Goal: Navigation & Orientation: Find specific page/section

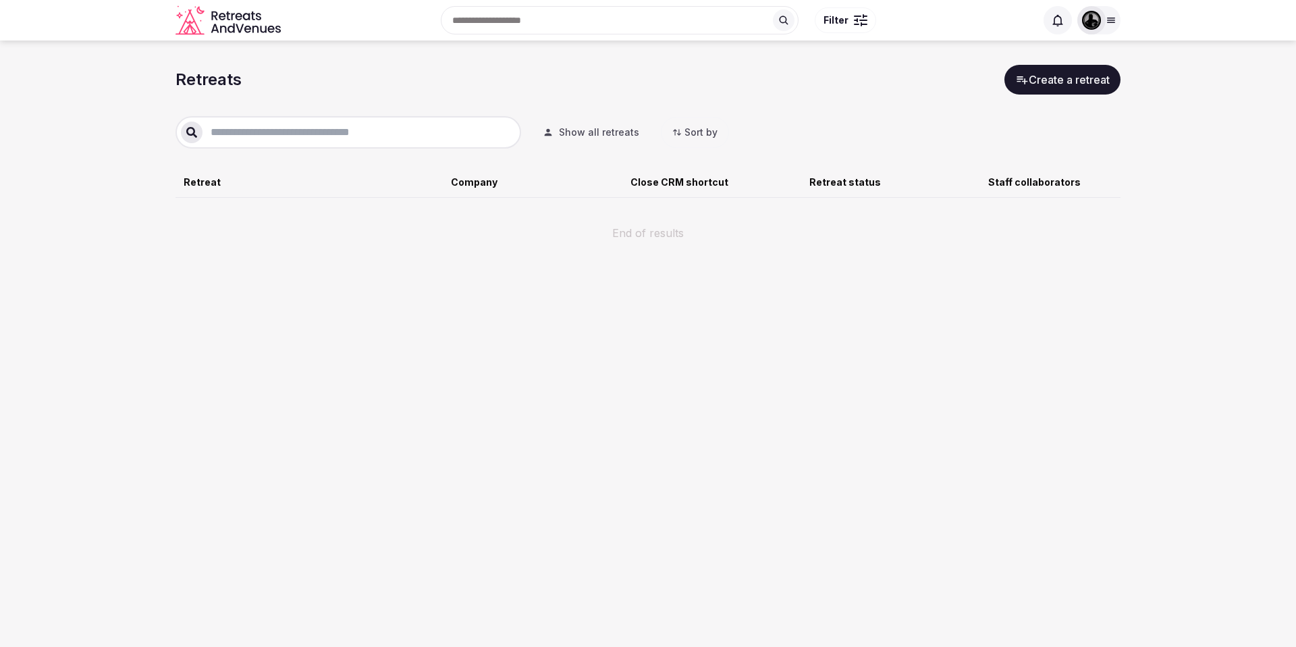
click at [197, 28] on icon "Retreats and Venues company logo" at bounding box center [191, 22] width 30 height 26
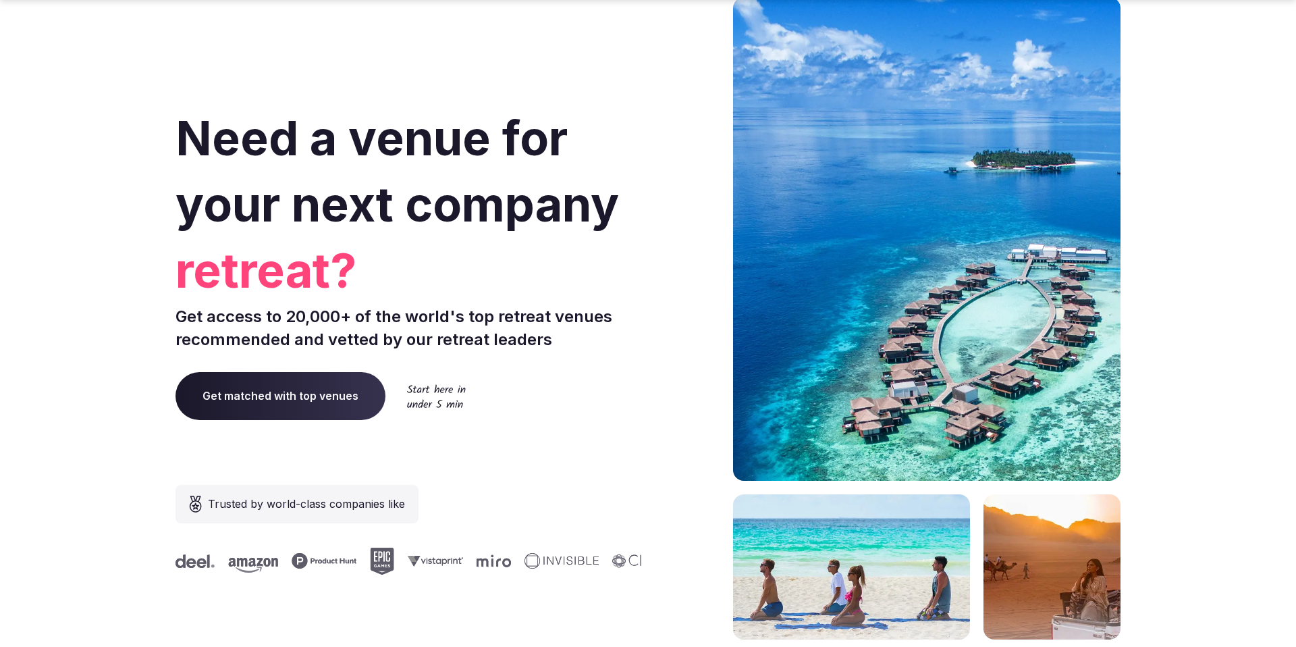
scroll to position [5570, 0]
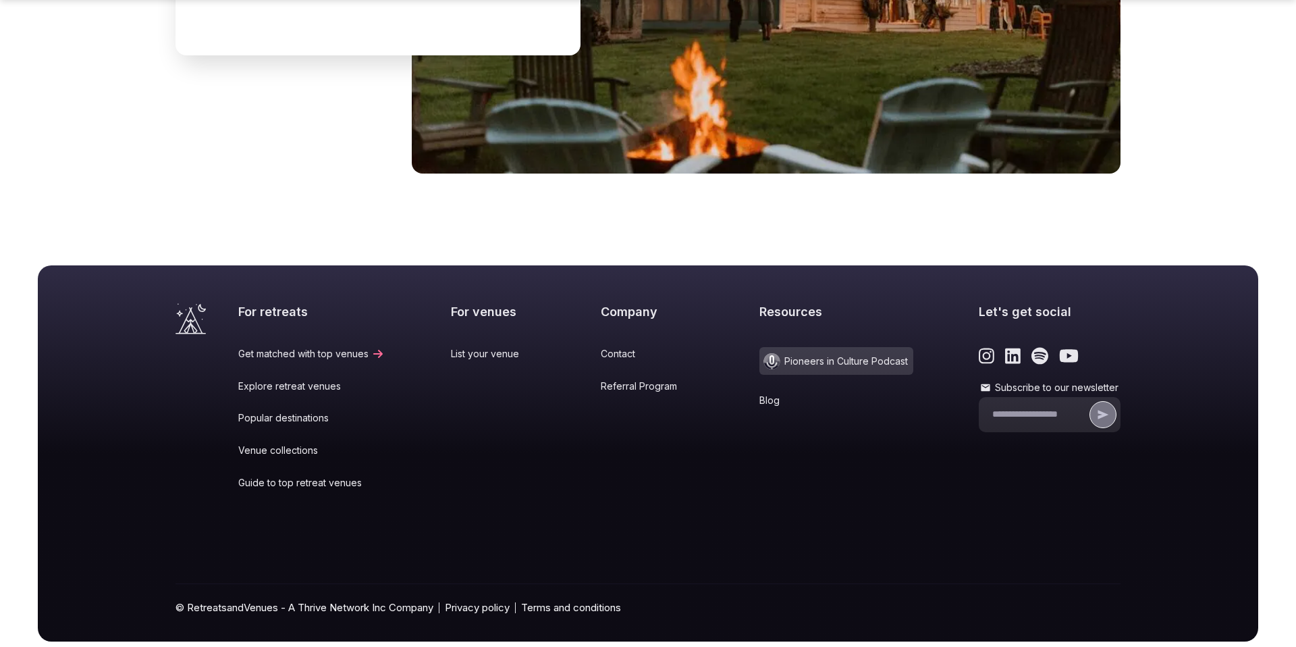
click at [270, 411] on link "Popular destinations" at bounding box center [311, 418] width 147 height 14
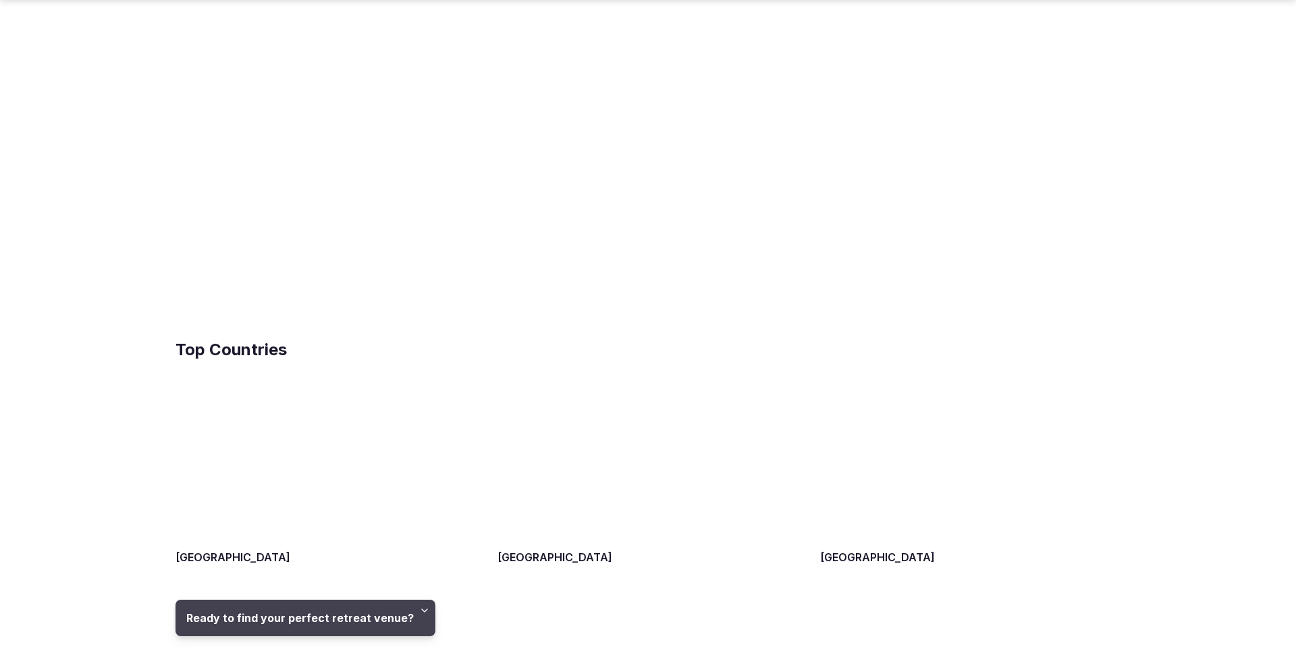
scroll to position [232, 0]
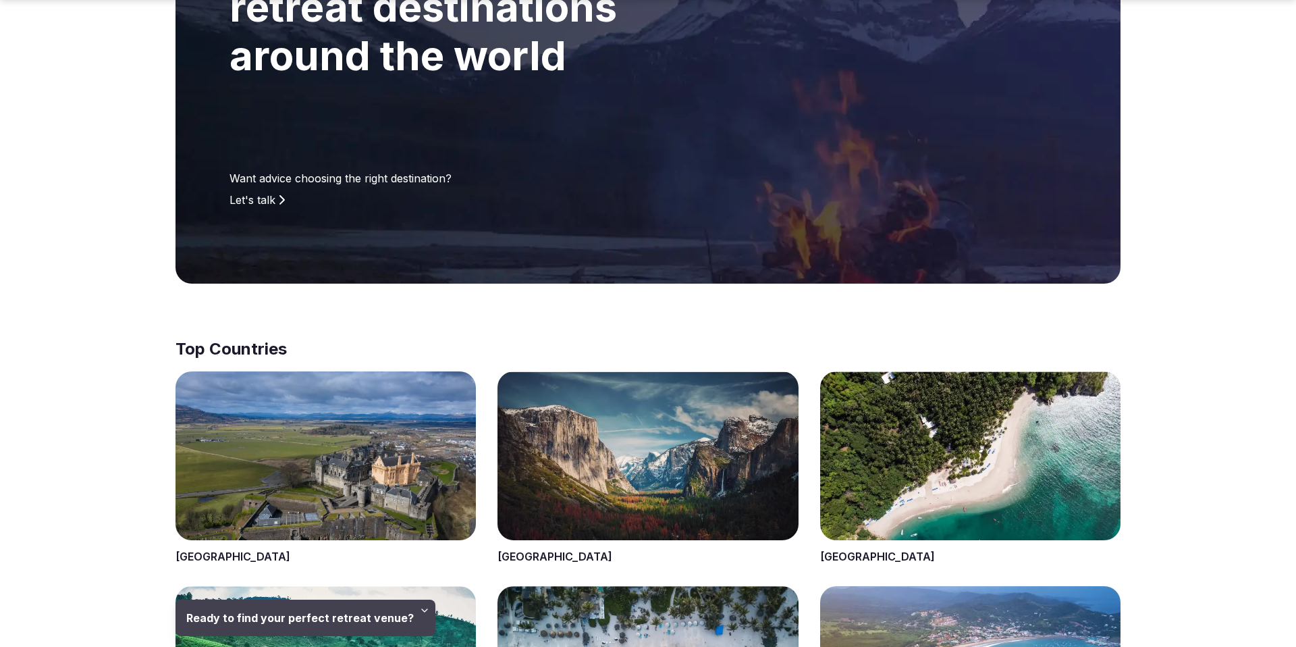
click at [630, 521] on span at bounding box center [648, 468] width 300 height 194
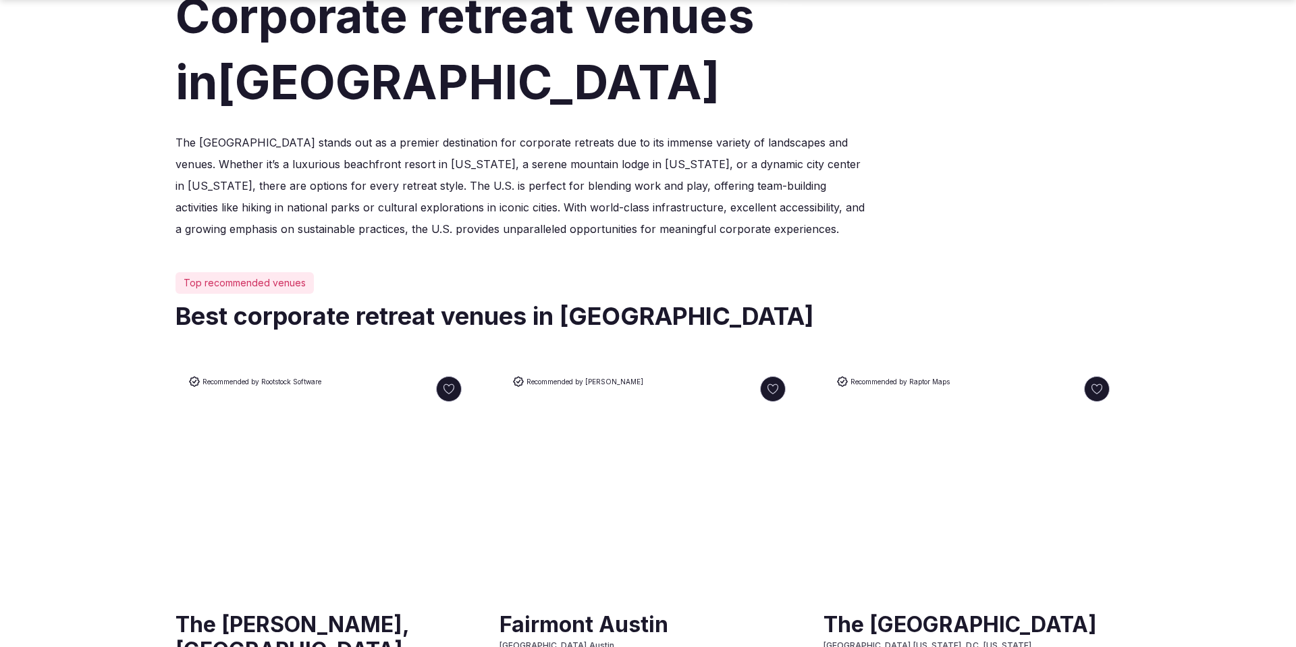
scroll to position [608, 0]
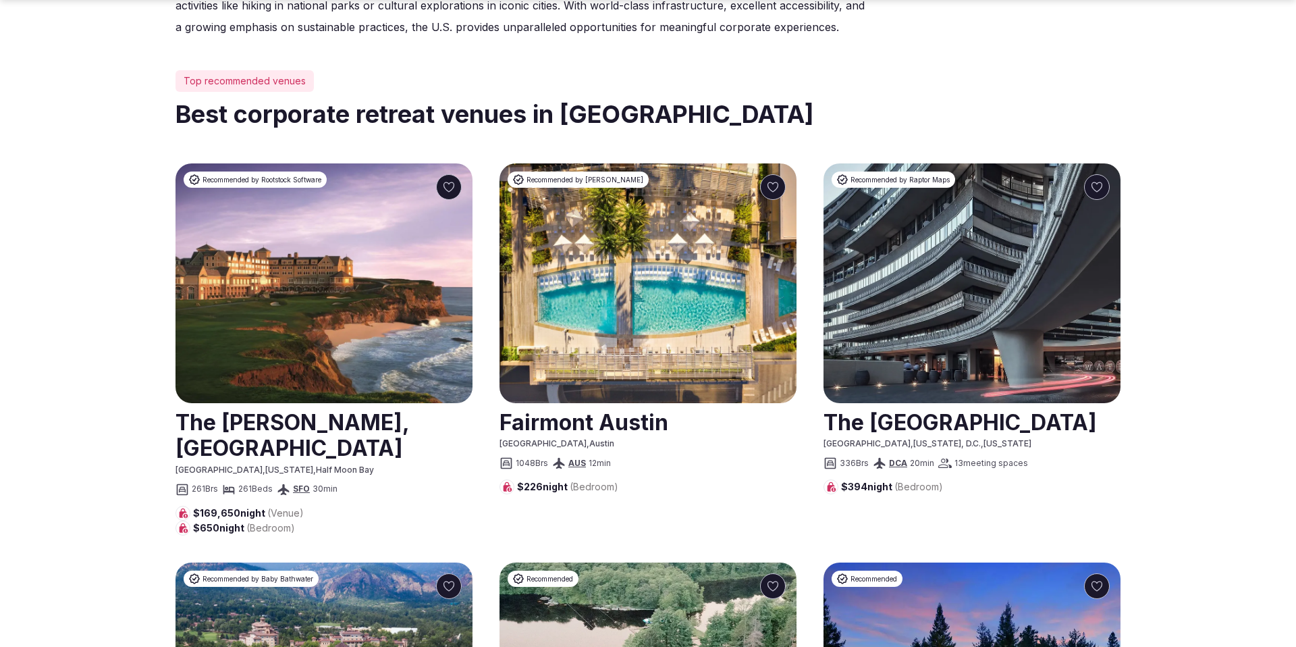
click at [263, 423] on link at bounding box center [324, 434] width 297 height 60
